Goal: Task Accomplishment & Management: Manage account settings

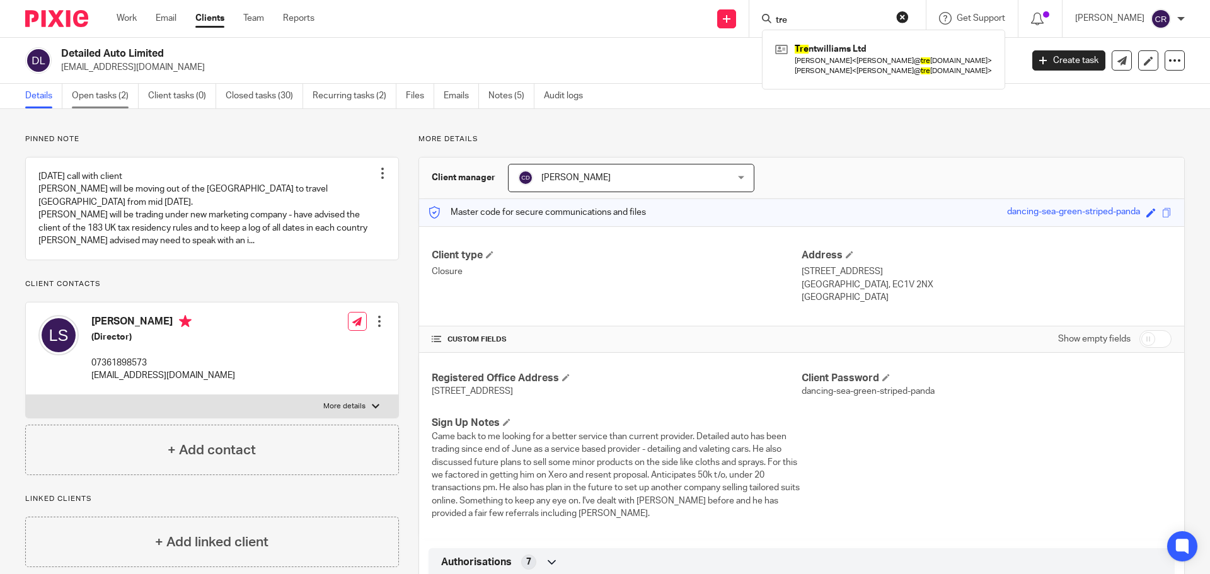
click at [91, 100] on link "Open tasks (2)" at bounding box center [105, 96] width 67 height 25
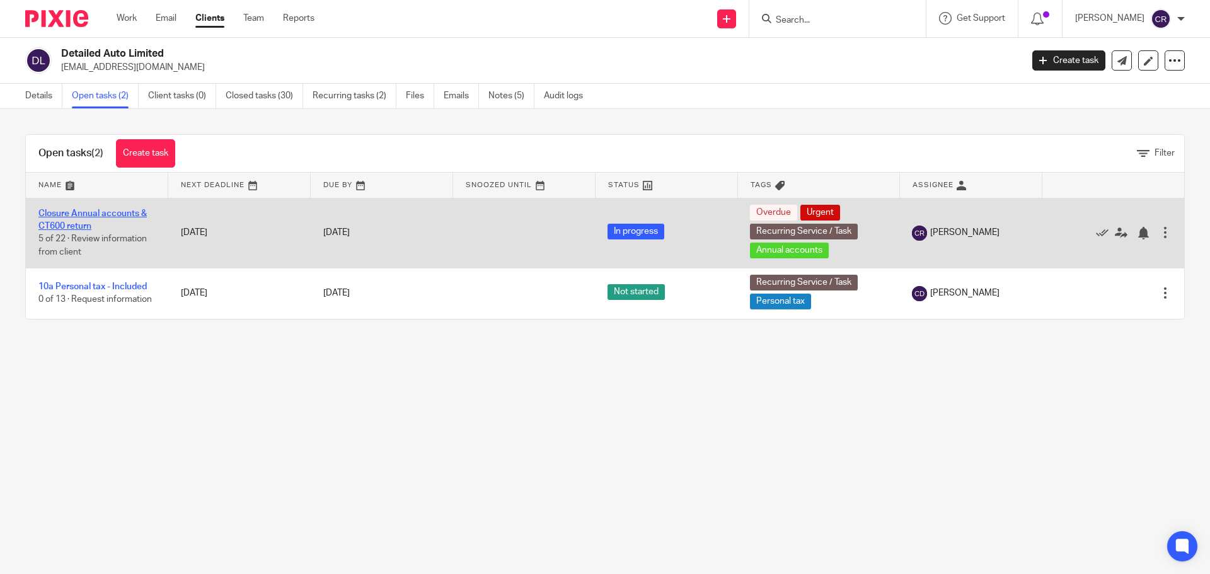
click at [87, 224] on link "Closure Annual accounts & CT600 return" at bounding box center [92, 219] width 108 height 21
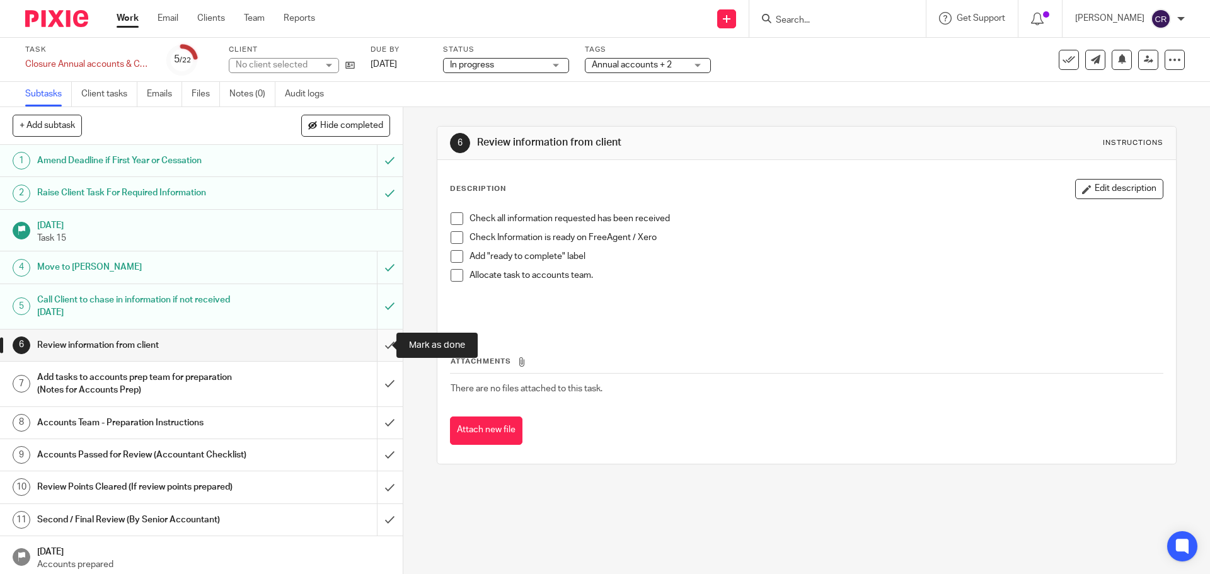
click at [373, 350] on input "submit" at bounding box center [201, 346] width 403 height 32
click at [377, 387] on input "submit" at bounding box center [201, 384] width 403 height 45
click at [371, 429] on input "submit" at bounding box center [201, 423] width 403 height 32
click at [375, 460] on input "submit" at bounding box center [201, 455] width 403 height 32
click at [376, 482] on input "submit" at bounding box center [201, 487] width 403 height 32
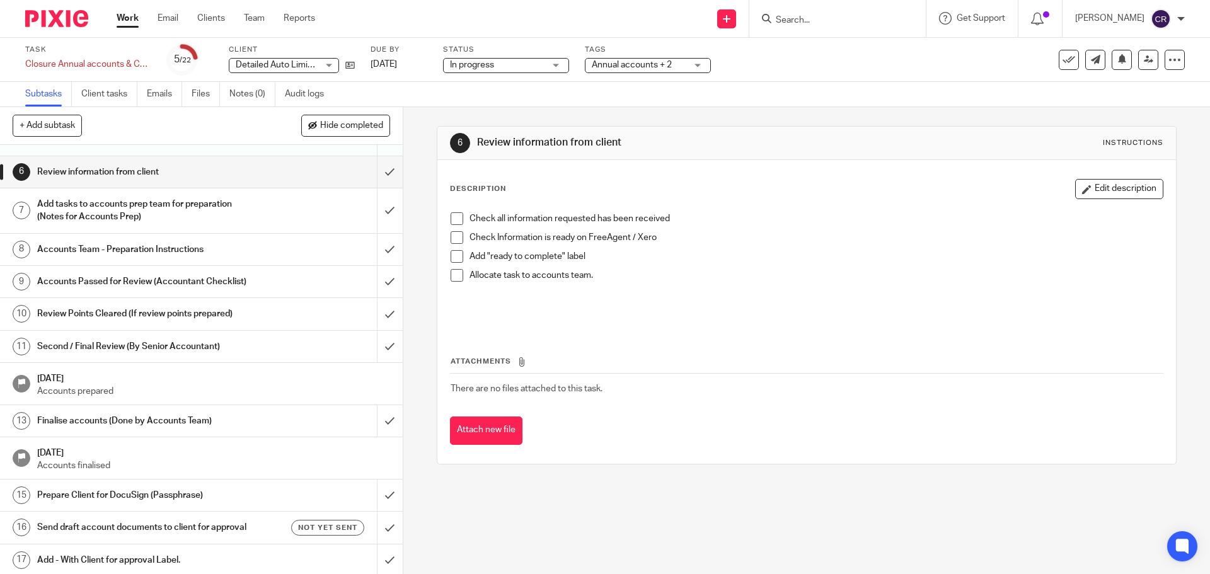
scroll to position [373, 0]
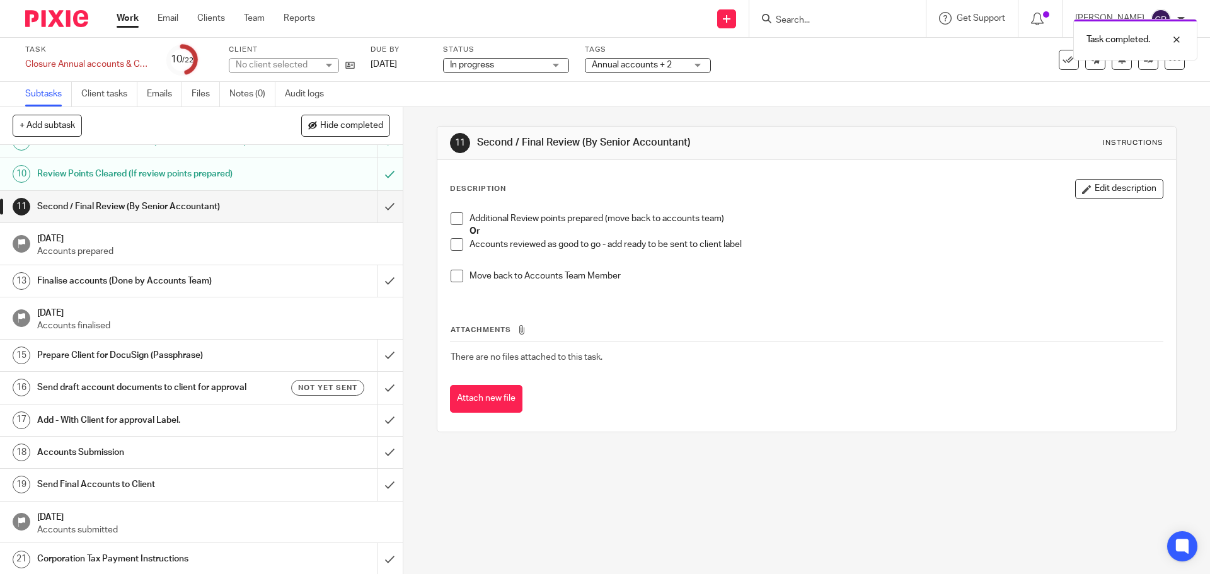
scroll to position [310, 0]
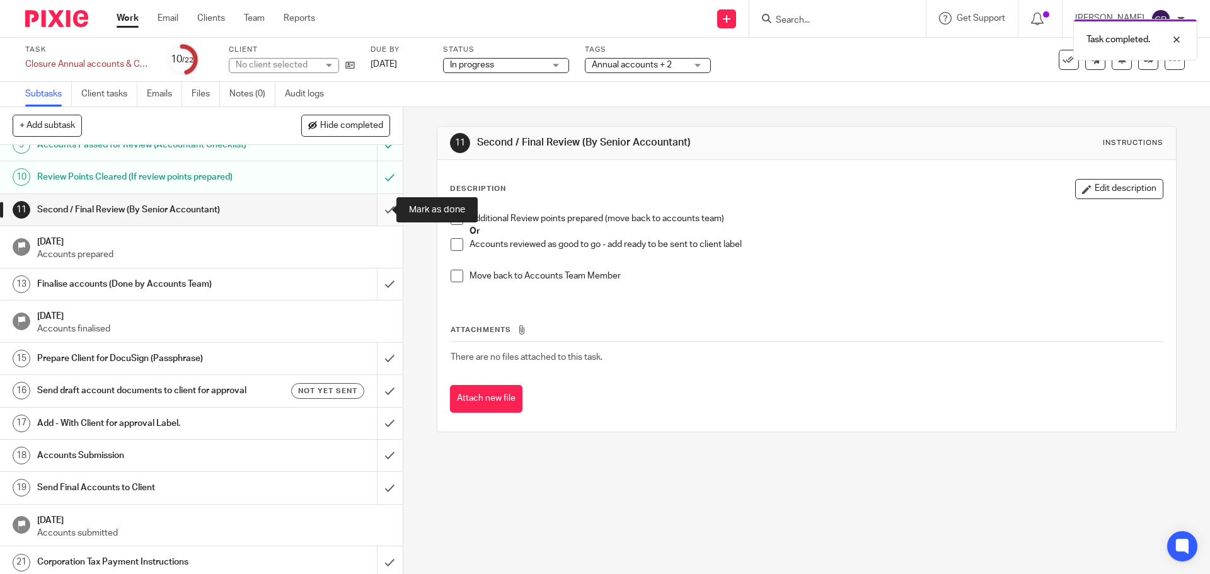
click at [384, 205] on input "submit" at bounding box center [201, 210] width 403 height 32
click at [379, 279] on input "submit" at bounding box center [201, 284] width 403 height 32
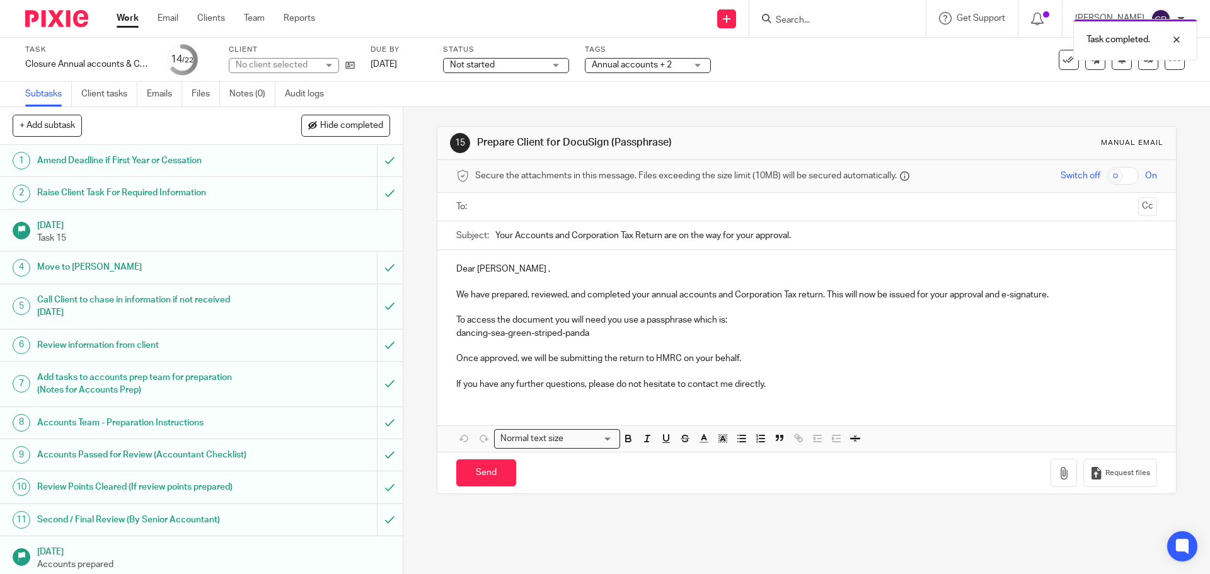
click at [521, 217] on div at bounding box center [806, 207] width 661 height 28
click at [566, 213] on input "text" at bounding box center [806, 207] width 653 height 14
click at [479, 473] on input "Send" at bounding box center [486, 476] width 60 height 27
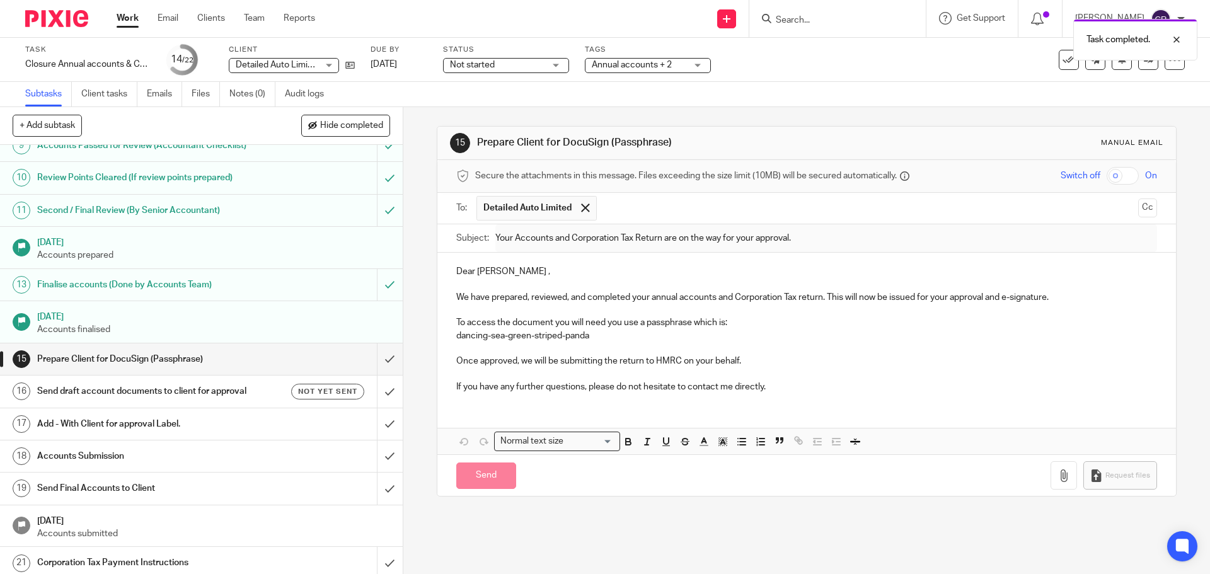
scroll to position [315, 0]
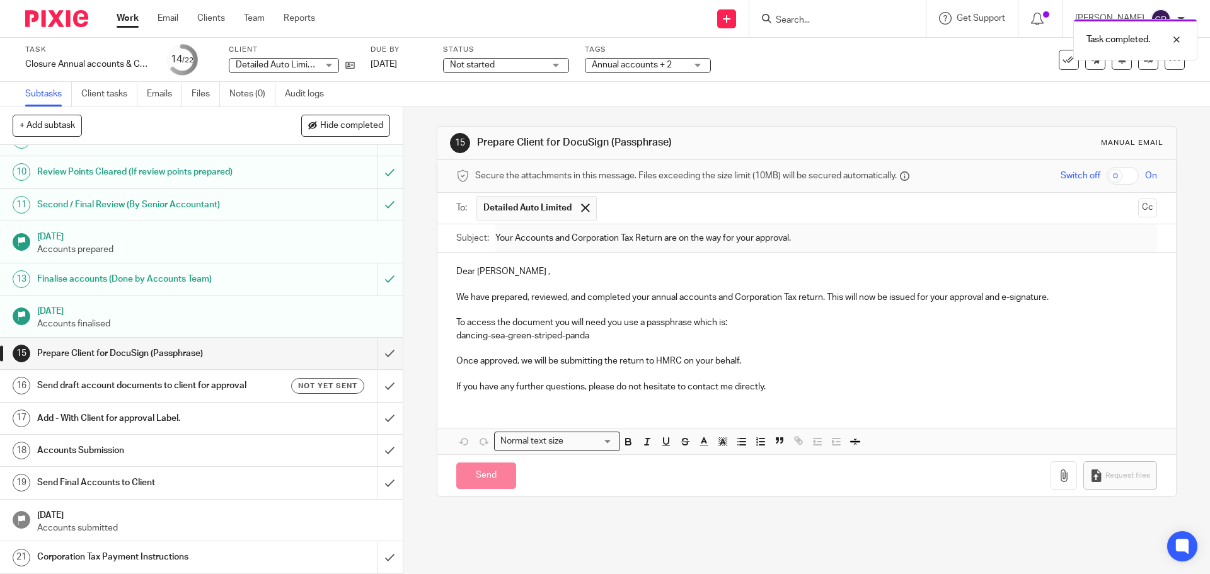
type input "Sent"
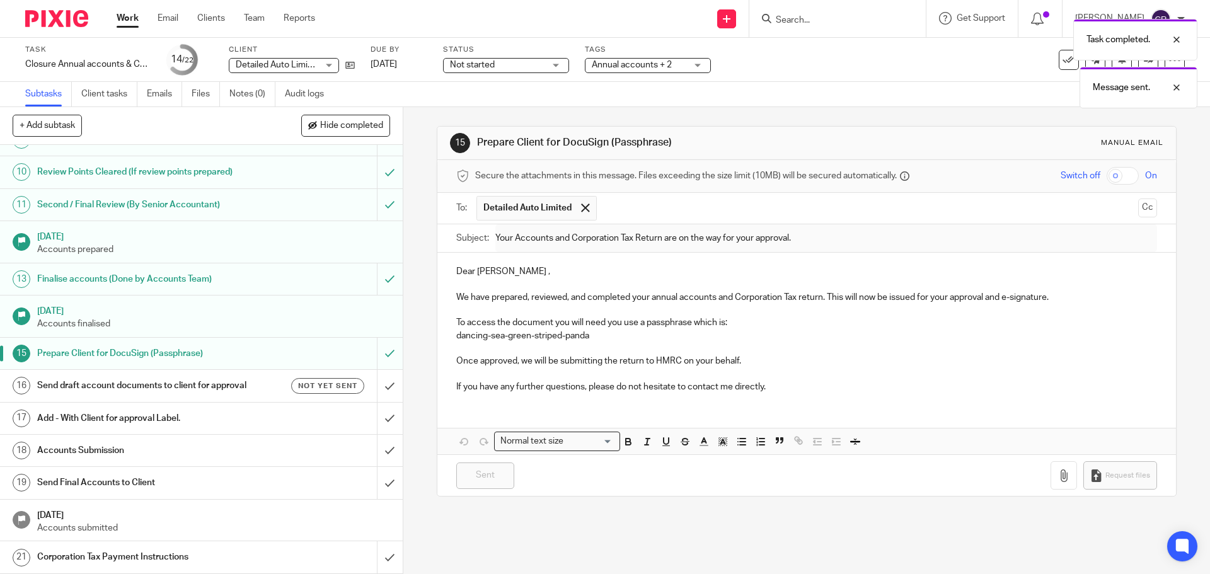
click at [237, 391] on h1 "Send draft account documents to client for approval" at bounding box center [146, 385] width 218 height 19
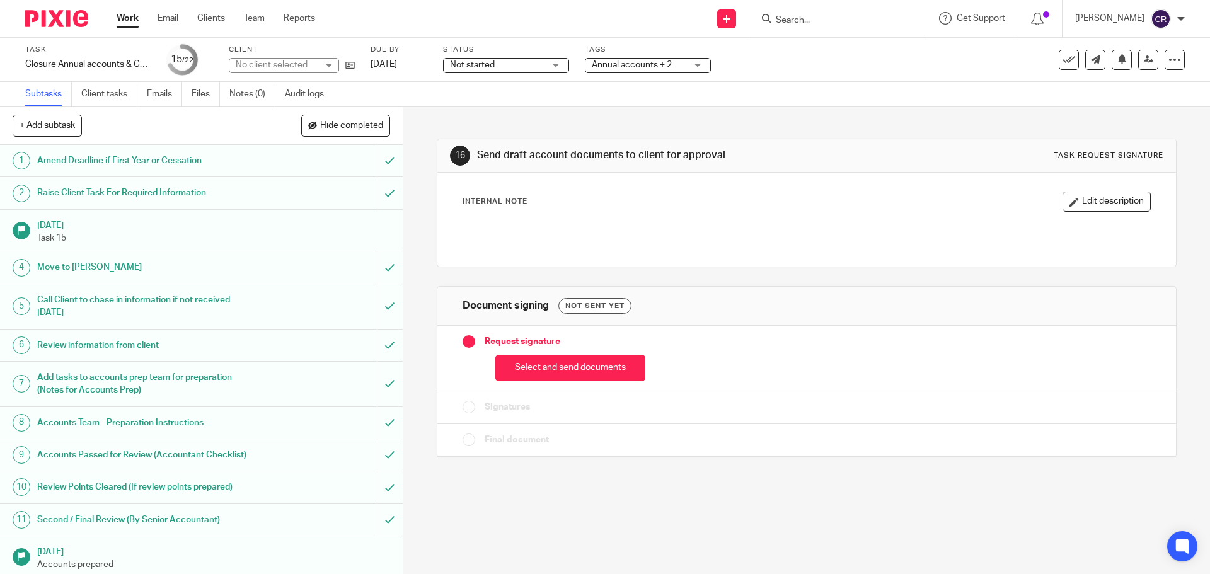
click at [546, 362] on button "Select and send documents" at bounding box center [570, 368] width 150 height 27
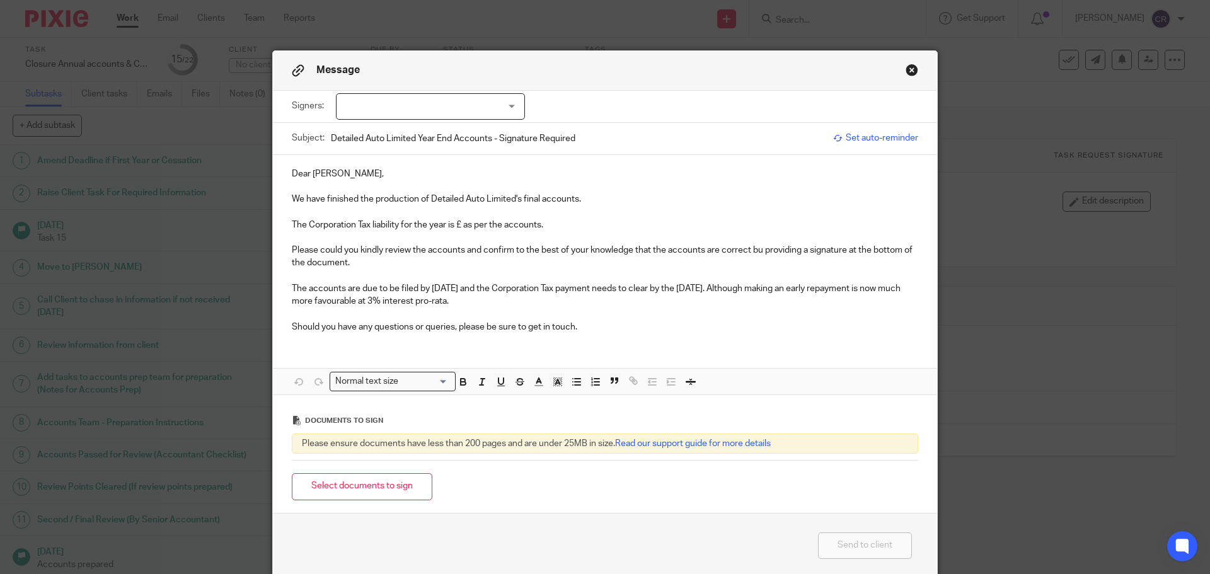
click at [464, 105] on div at bounding box center [430, 106] width 189 height 26
click at [451, 129] on li "[PERSON_NAME]" at bounding box center [426, 133] width 188 height 26
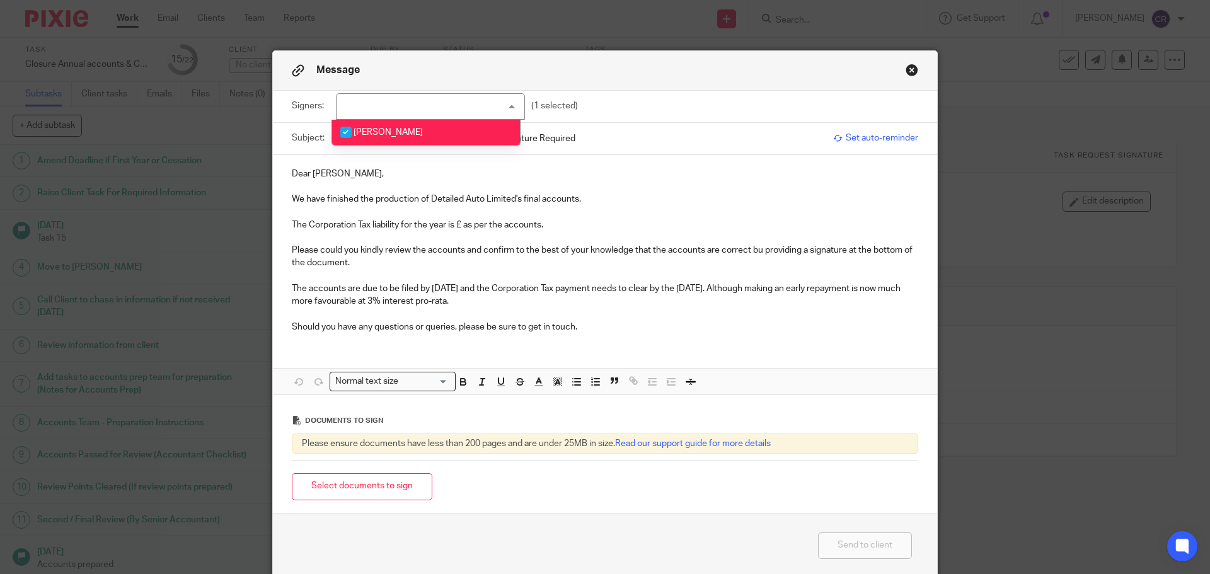
checkbox input "true"
click at [457, 229] on p "The Corporation Tax liability for the year is £ as per the accounts." at bounding box center [605, 225] width 626 height 13
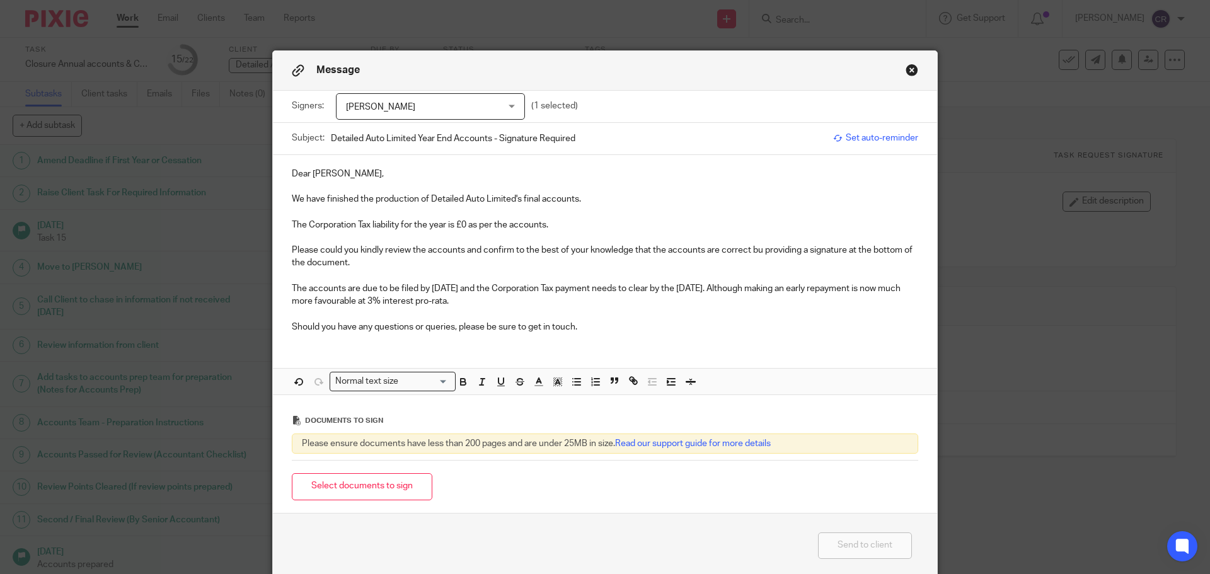
drag, startPoint x: 503, startPoint y: 297, endPoint x: 750, endPoint y: 291, distance: 247.1
click at [750, 291] on p "The accounts are due to be filed by 31 Mar 2026 and the Corporation Tax payment…" at bounding box center [605, 295] width 626 height 26
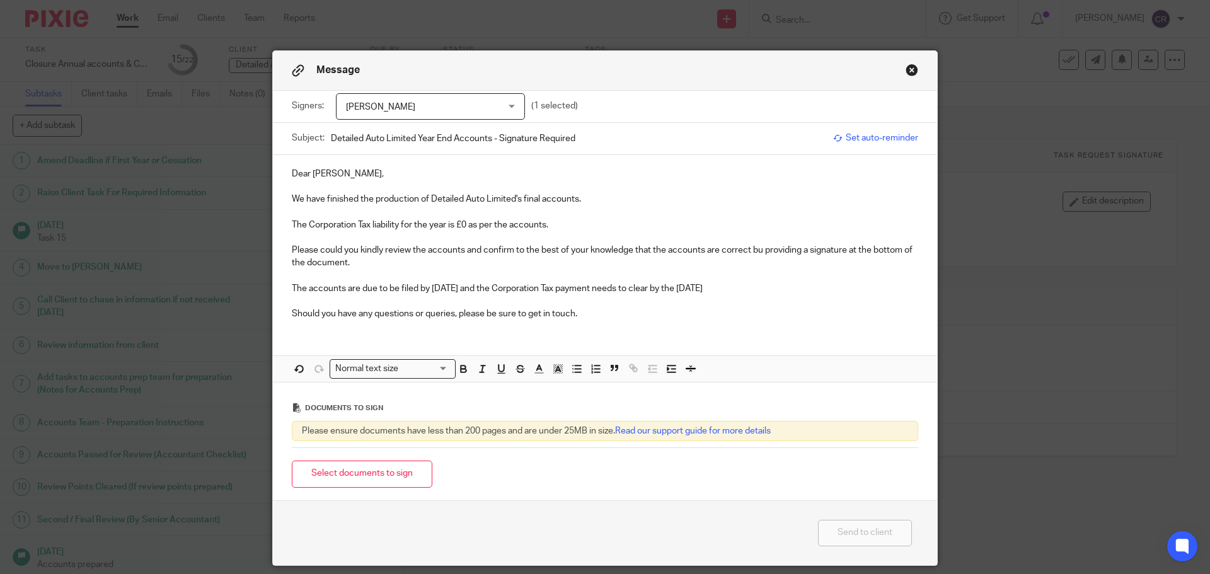
drag, startPoint x: 766, startPoint y: 288, endPoint x: 748, endPoint y: 294, distance: 19.1
click at [748, 294] on p "The accounts are due to be filed by 31 Mar 2026 and the Corporation Tax payment…" at bounding box center [605, 288] width 626 height 13
click at [580, 286] on p "The accounts are due to be filed by 31 Mar 2026 and the Corporation Tax payment…" at bounding box center [605, 288] width 626 height 13
click at [758, 295] on div "Dear Lorenzo, We have finished the production of Detailed Auto Limited's final …" at bounding box center [605, 242] width 664 height 175
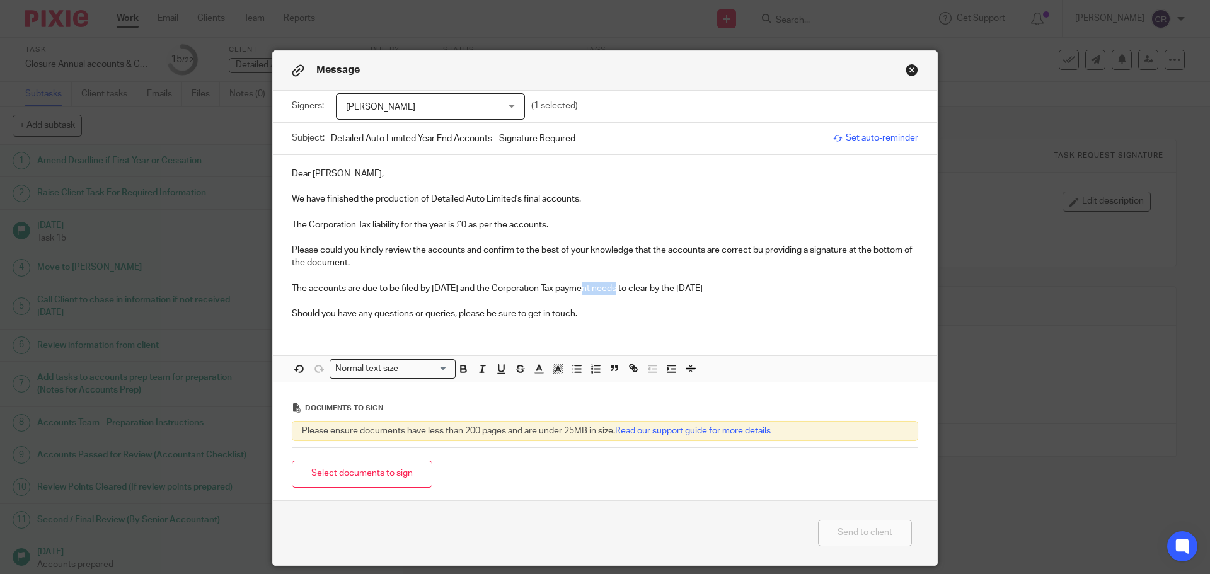
click at [762, 292] on p "The accounts are due to be filed by 31 Mar 2026 and the Corporation Tax payment…" at bounding box center [605, 288] width 626 height 13
click at [587, 286] on p "The accounts are due to be filed by 31 Mar 2026 and the Corporation Tax payment…" at bounding box center [605, 288] width 626 height 13
drag, startPoint x: 761, startPoint y: 250, endPoint x: 783, endPoint y: 272, distance: 31.2
click at [771, 263] on p "Please could you kindly review the accounts and confirm to the best of your kno…" at bounding box center [605, 257] width 626 height 26
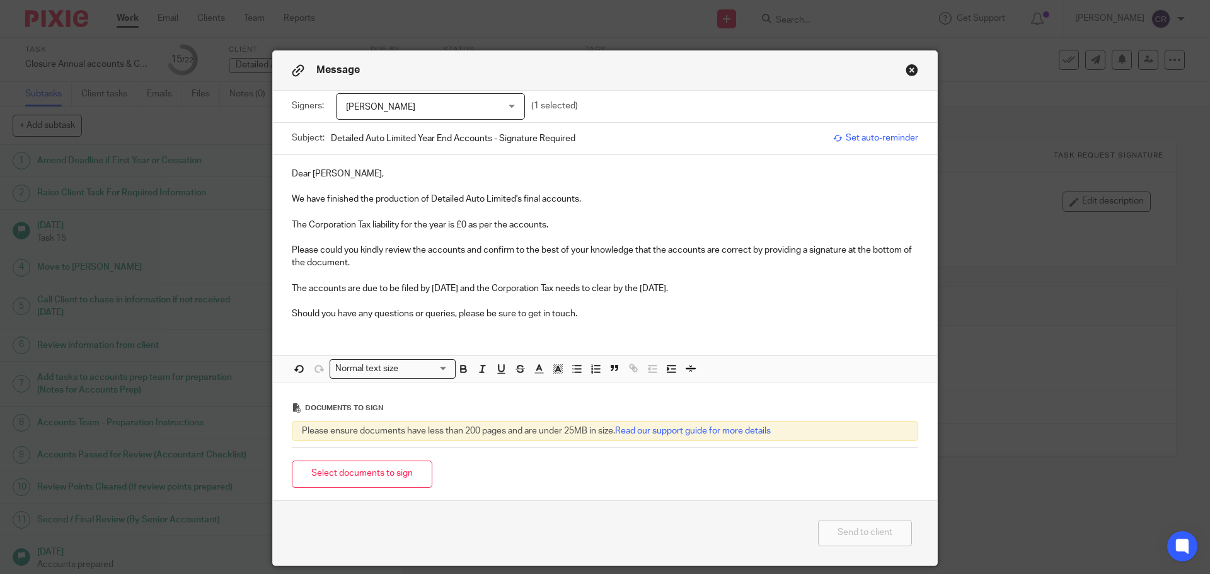
click at [350, 488] on div "Select documents to sign" at bounding box center [605, 474] width 626 height 40
click at [361, 479] on button "Select documents to sign" at bounding box center [362, 474] width 141 height 27
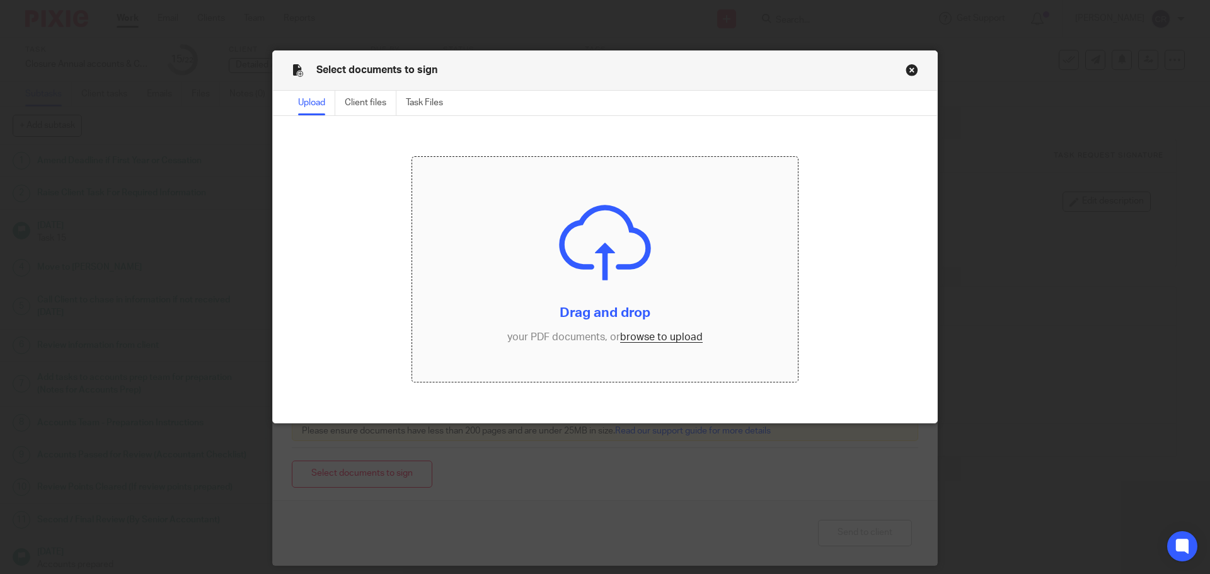
click at [715, 343] on input "file" at bounding box center [605, 270] width 386 height 226
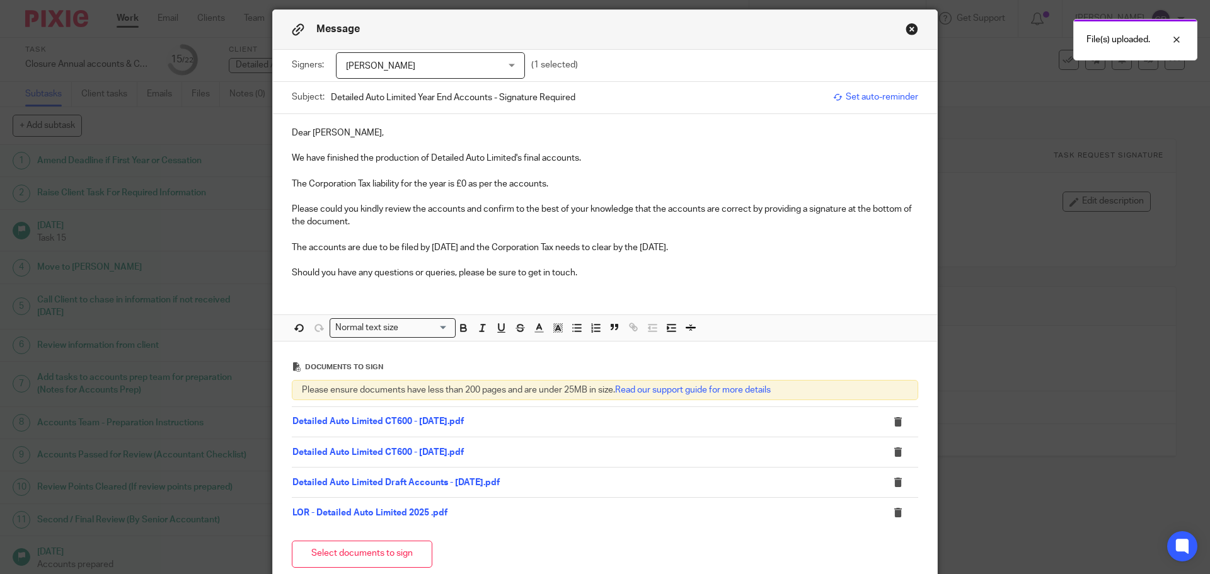
scroll to position [163, 0]
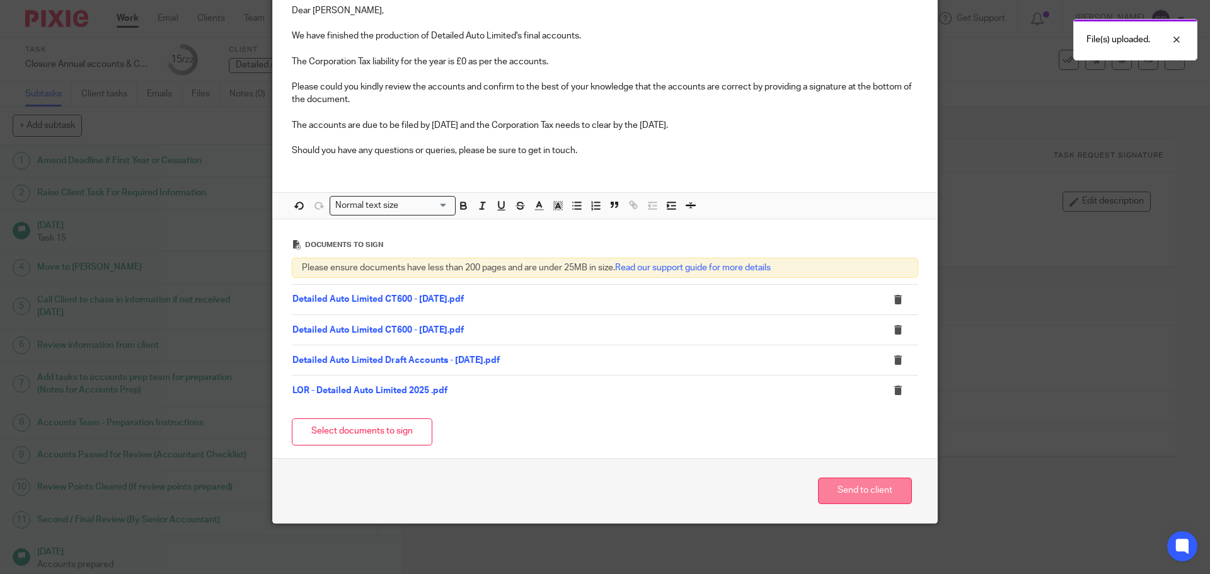
click at [849, 489] on button "Send to client" at bounding box center [865, 491] width 94 height 27
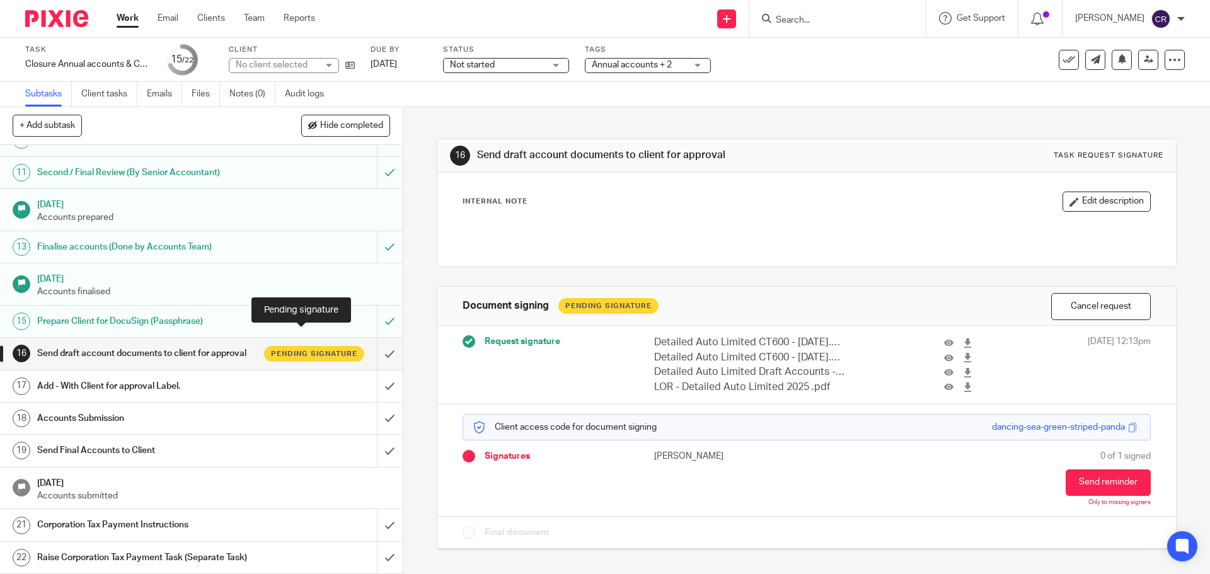
scroll to position [373, 0]
click at [503, 67] on span "Not started" at bounding box center [497, 65] width 95 height 13
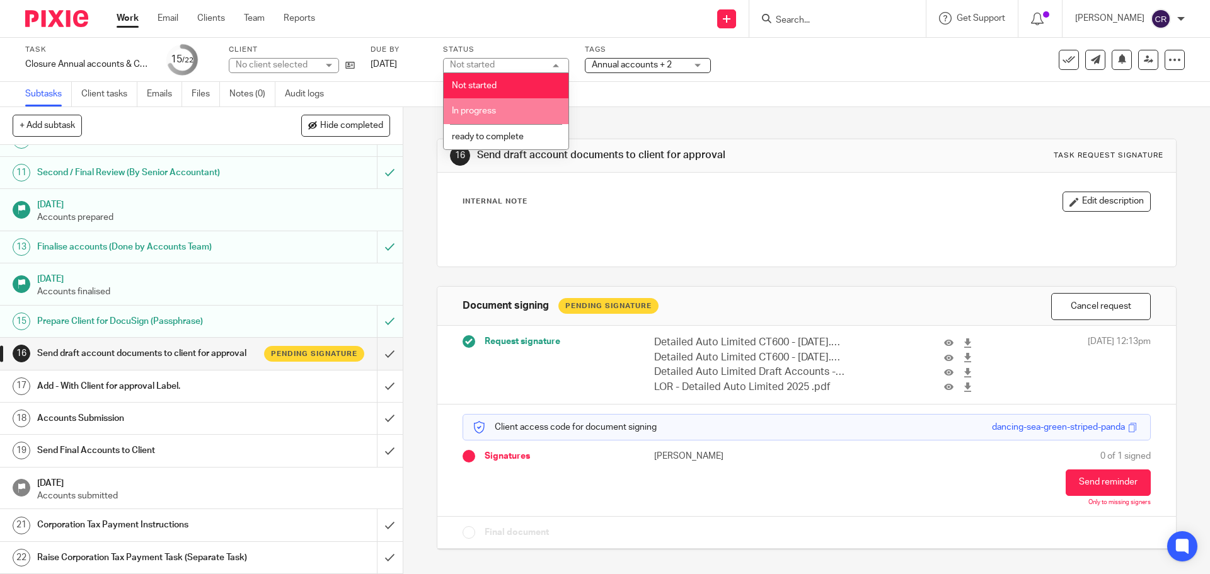
click at [517, 111] on li "In progress" at bounding box center [506, 111] width 125 height 26
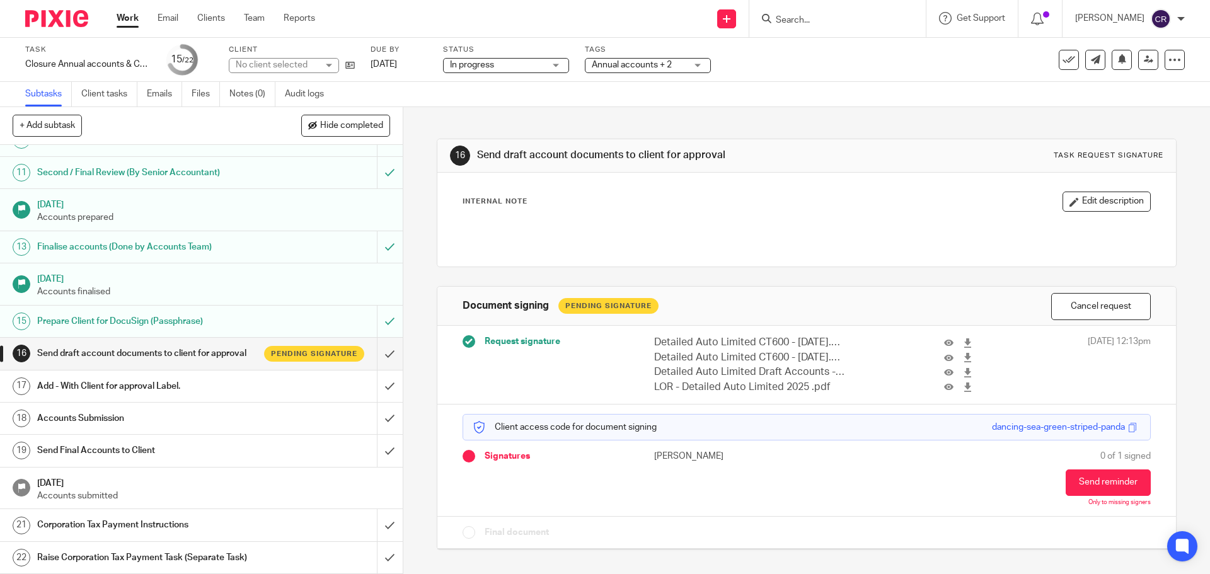
click at [648, 67] on span "Annual accounts + 2" at bounding box center [632, 64] width 80 height 9
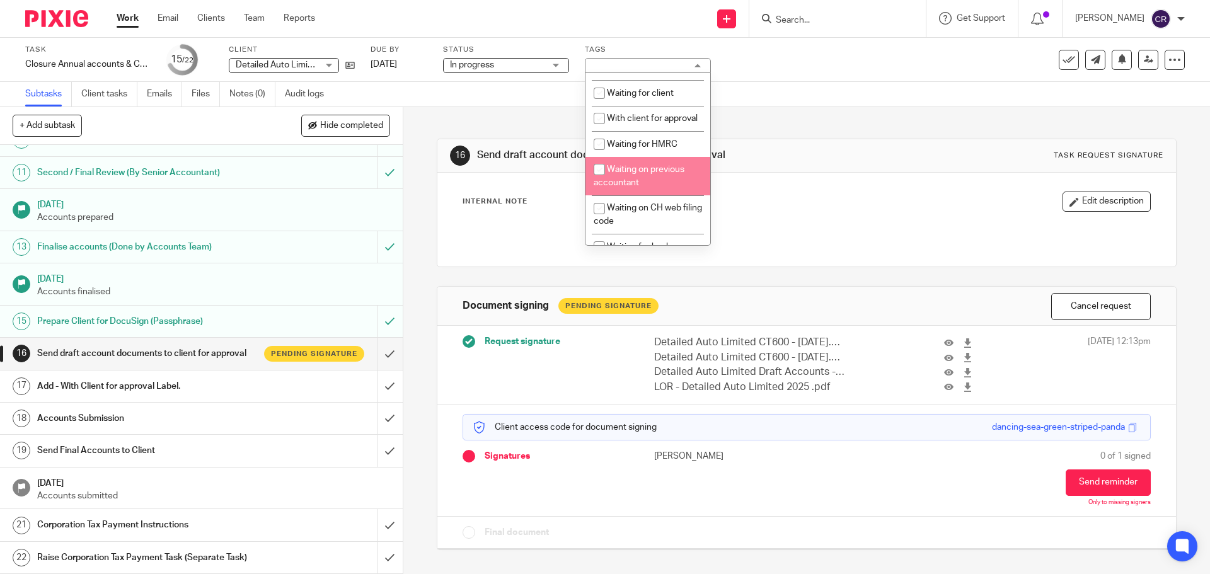
scroll to position [693, 0]
click at [649, 135] on li "With client for approval" at bounding box center [647, 122] width 125 height 26
checkbox input "true"
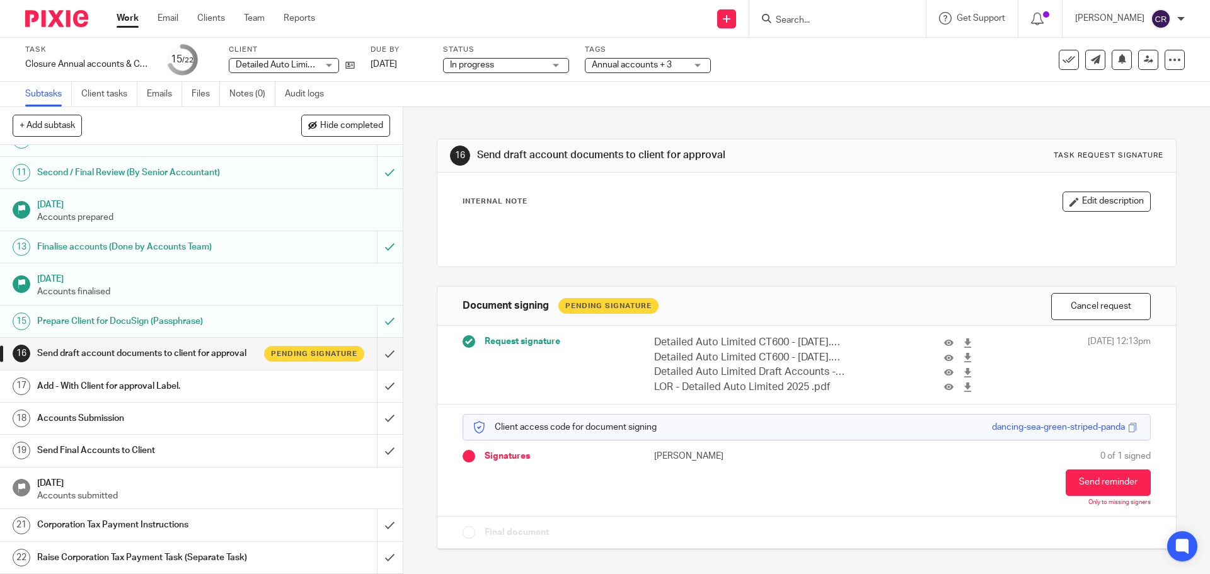
click at [832, 173] on div "Internal Note Edit description" at bounding box center [806, 220] width 738 height 94
